Goal: Check status

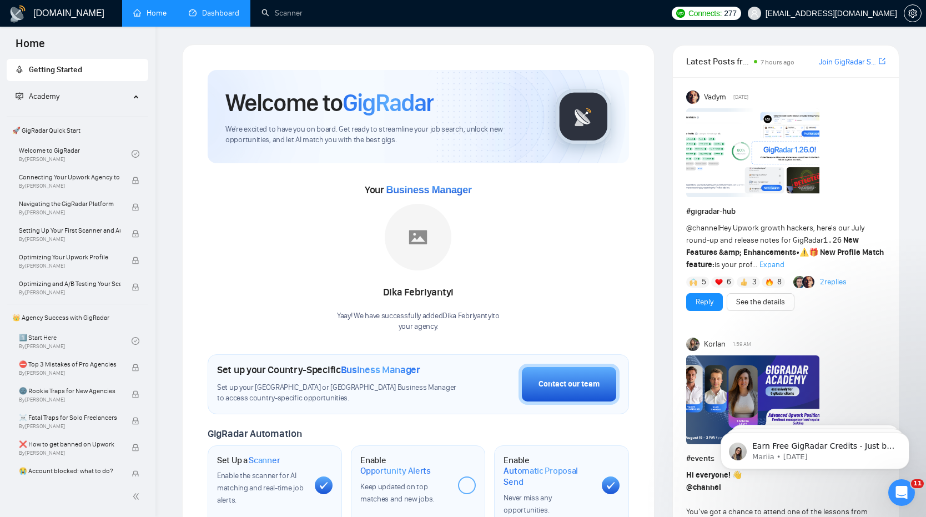
click at [209, 18] on link "Dashboard" at bounding box center [214, 12] width 51 height 9
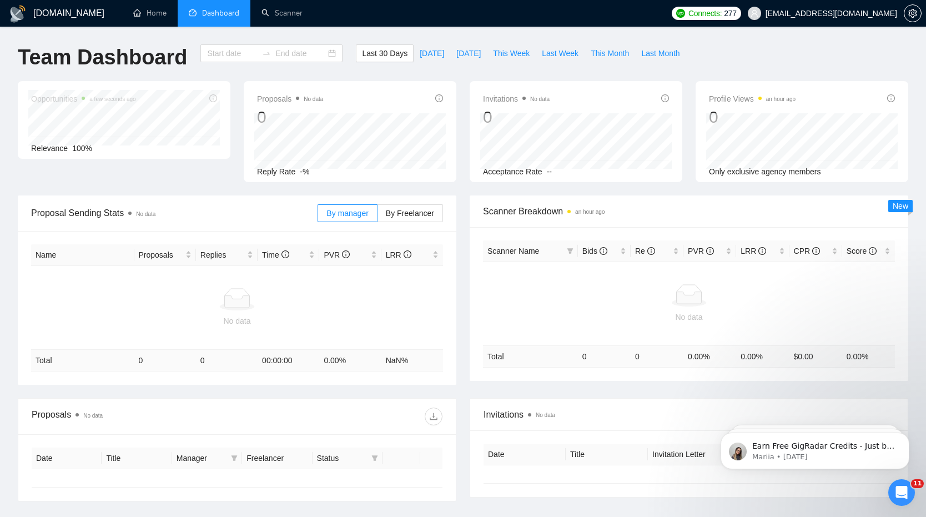
type input "[DATE]"
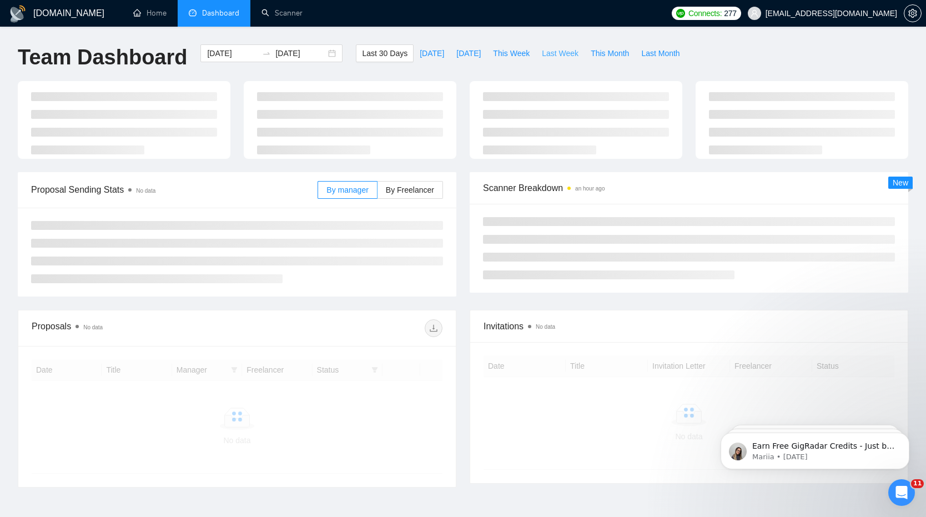
click at [557, 52] on span "Last Week" at bounding box center [560, 53] width 37 height 12
type input "[DATE]"
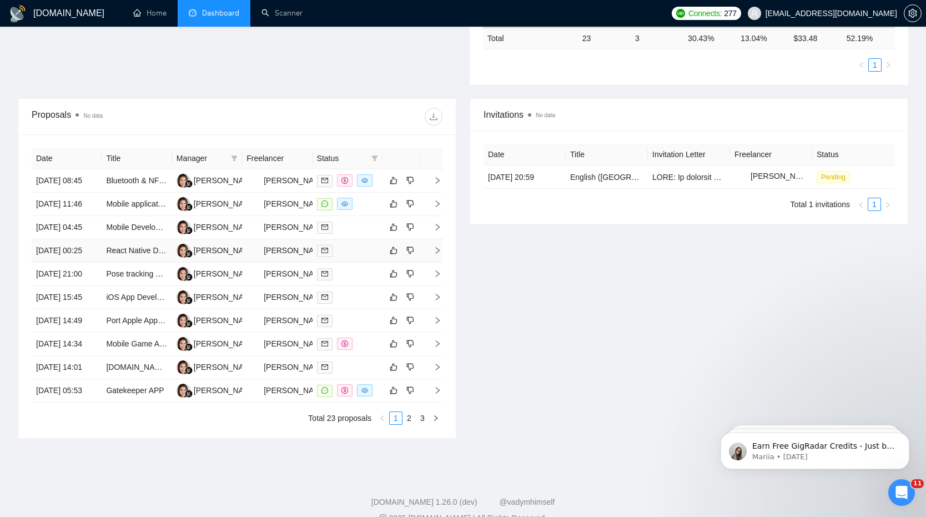
scroll to position [354, 0]
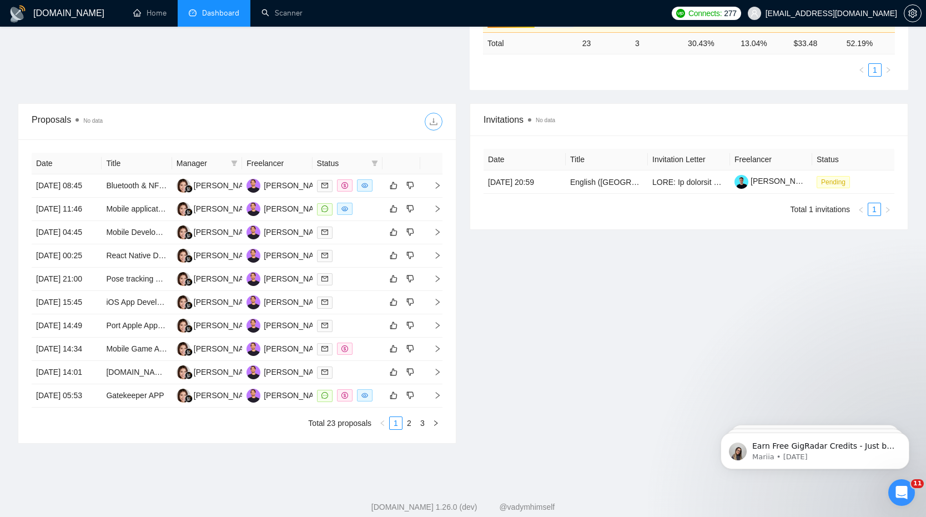
click at [435, 125] on icon "download" at bounding box center [433, 121] width 9 height 9
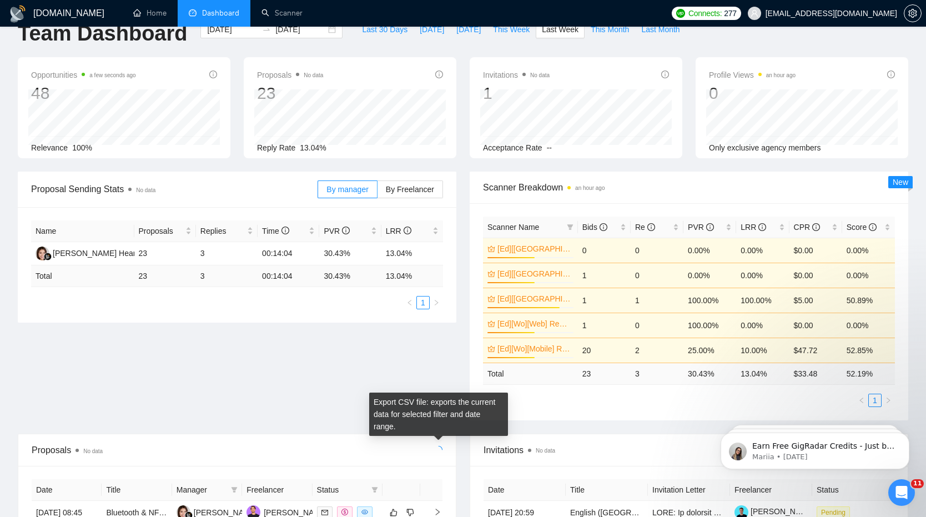
scroll to position [0, 0]
